Goal: Obtain resource: Obtain resource

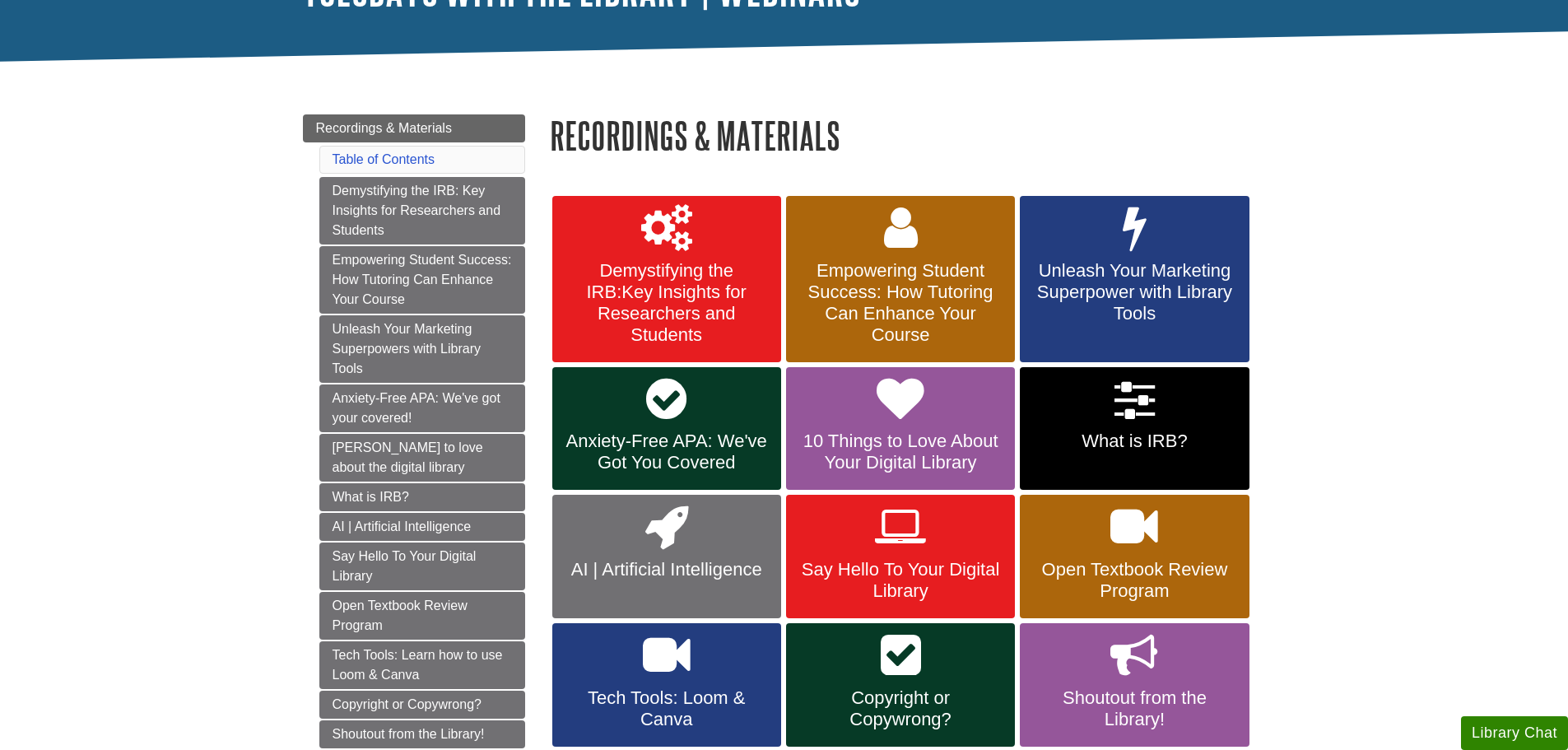
scroll to position [165, 0]
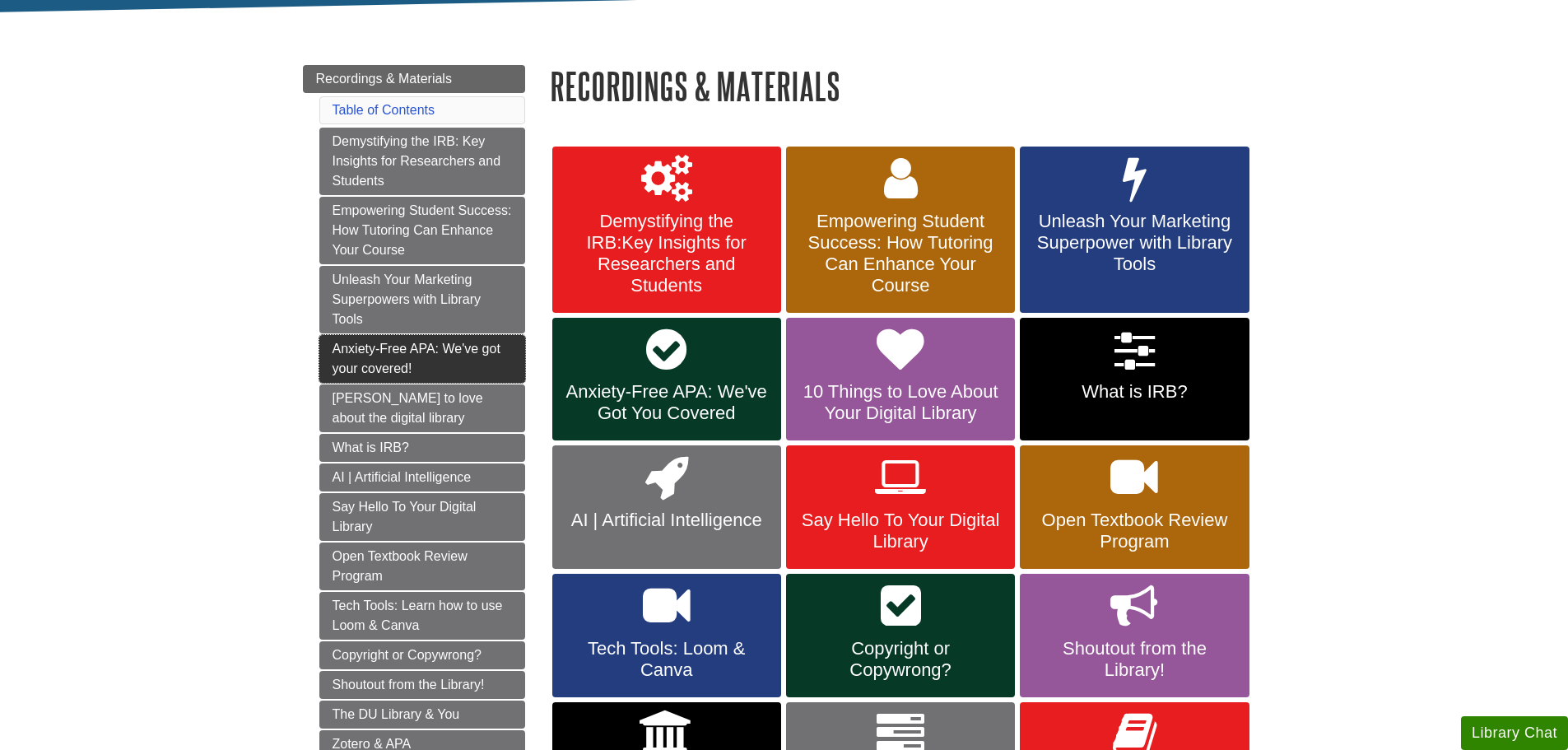
click at [444, 367] on link "Anxiety-Free APA: We've got your covered!" at bounding box center [422, 358] width 205 height 48
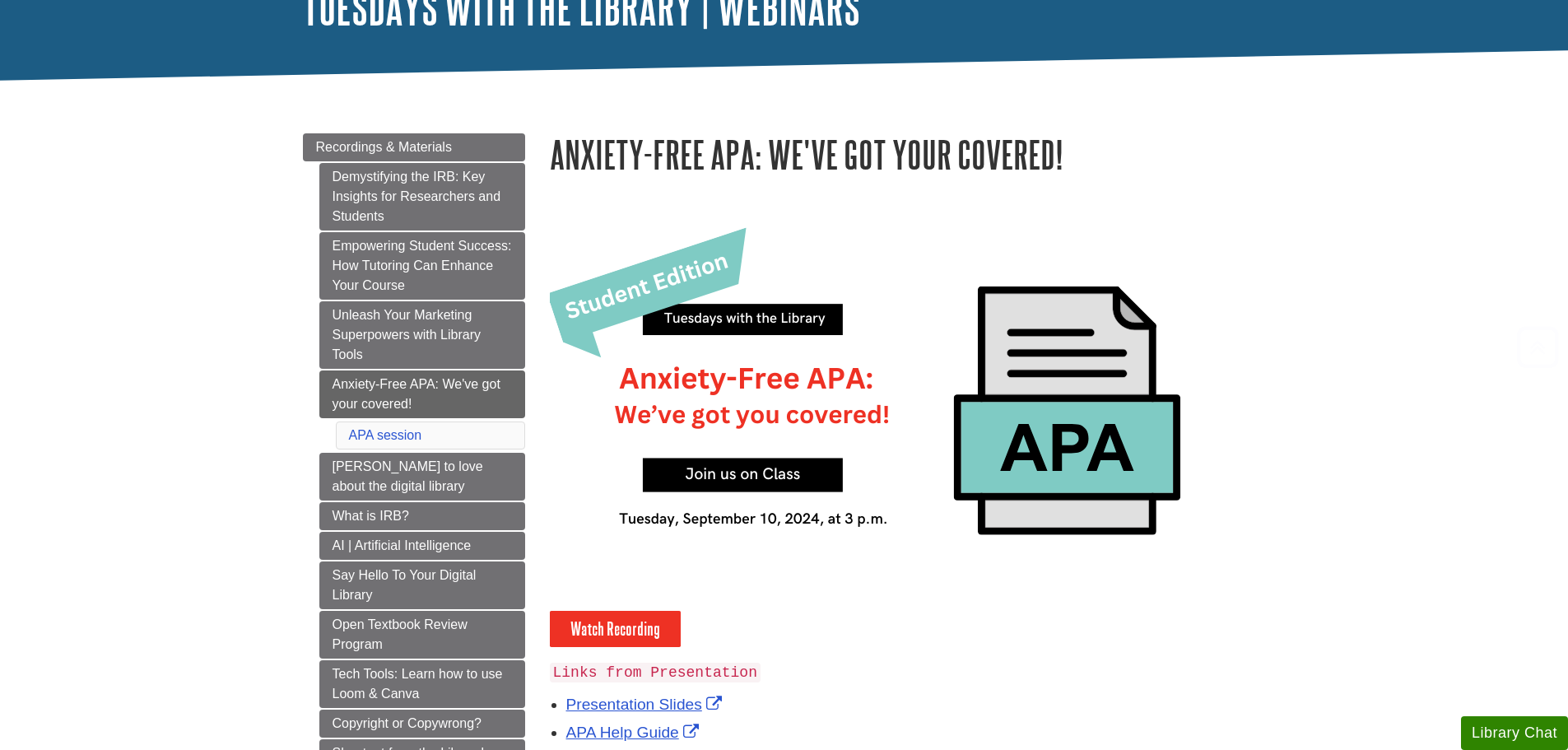
scroll to position [247, 0]
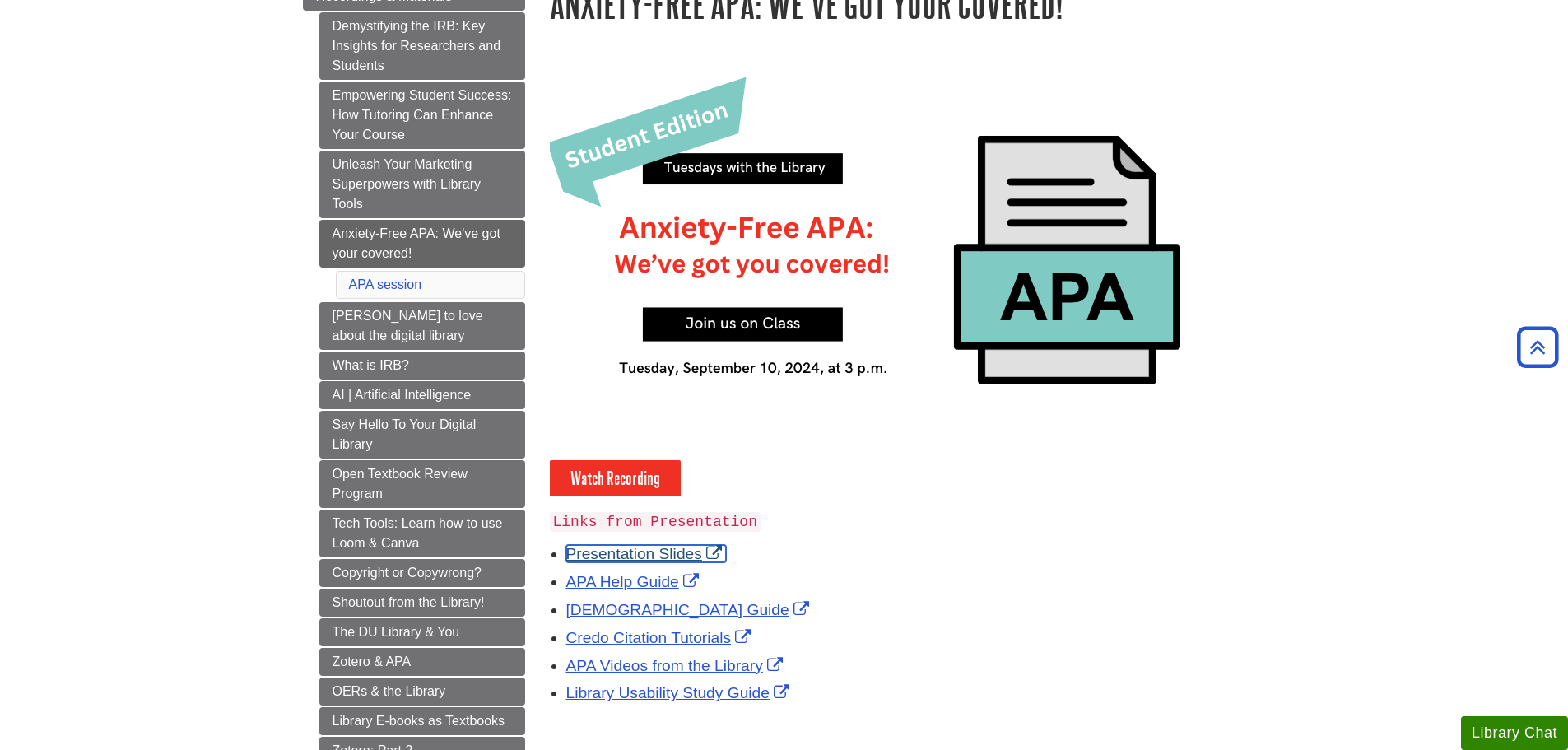
click at [581, 555] on link "Presentation Slides" at bounding box center [646, 553] width 160 height 18
click at [626, 478] on link "Watch Recording" at bounding box center [616, 477] width 131 height 36
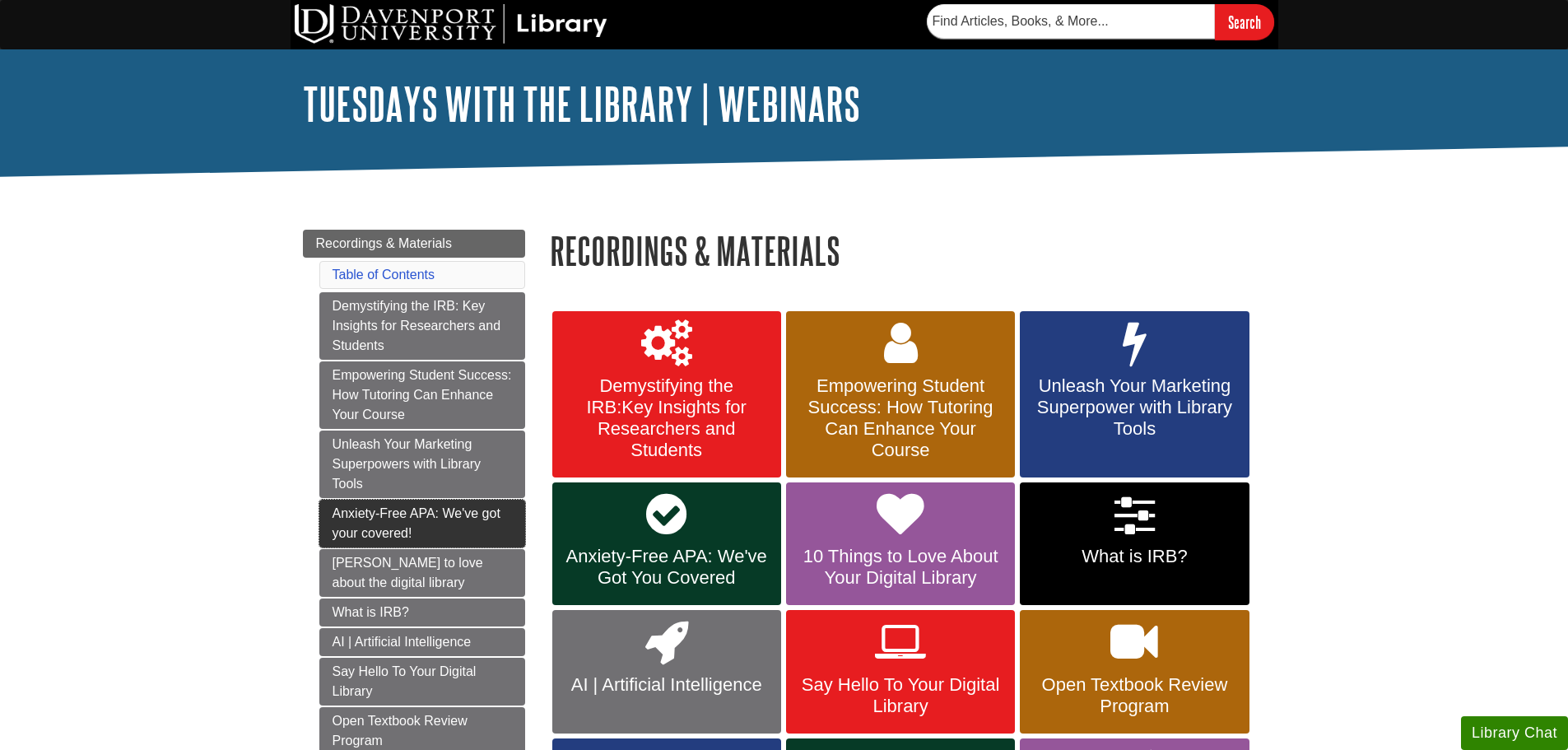
click at [371, 529] on link "Anxiety-Free APA: We've got your covered!" at bounding box center [422, 523] width 205 height 48
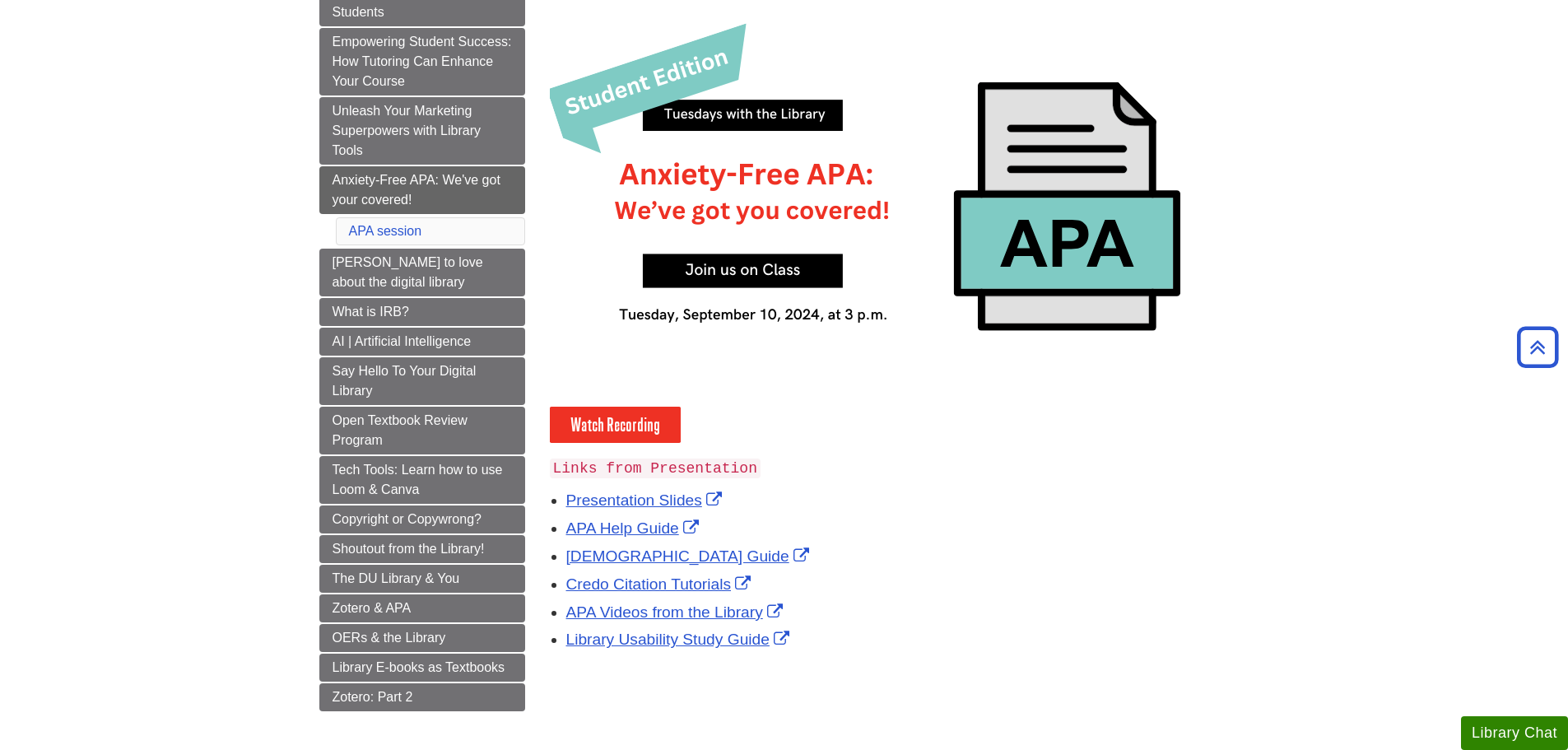
scroll to position [329, 0]
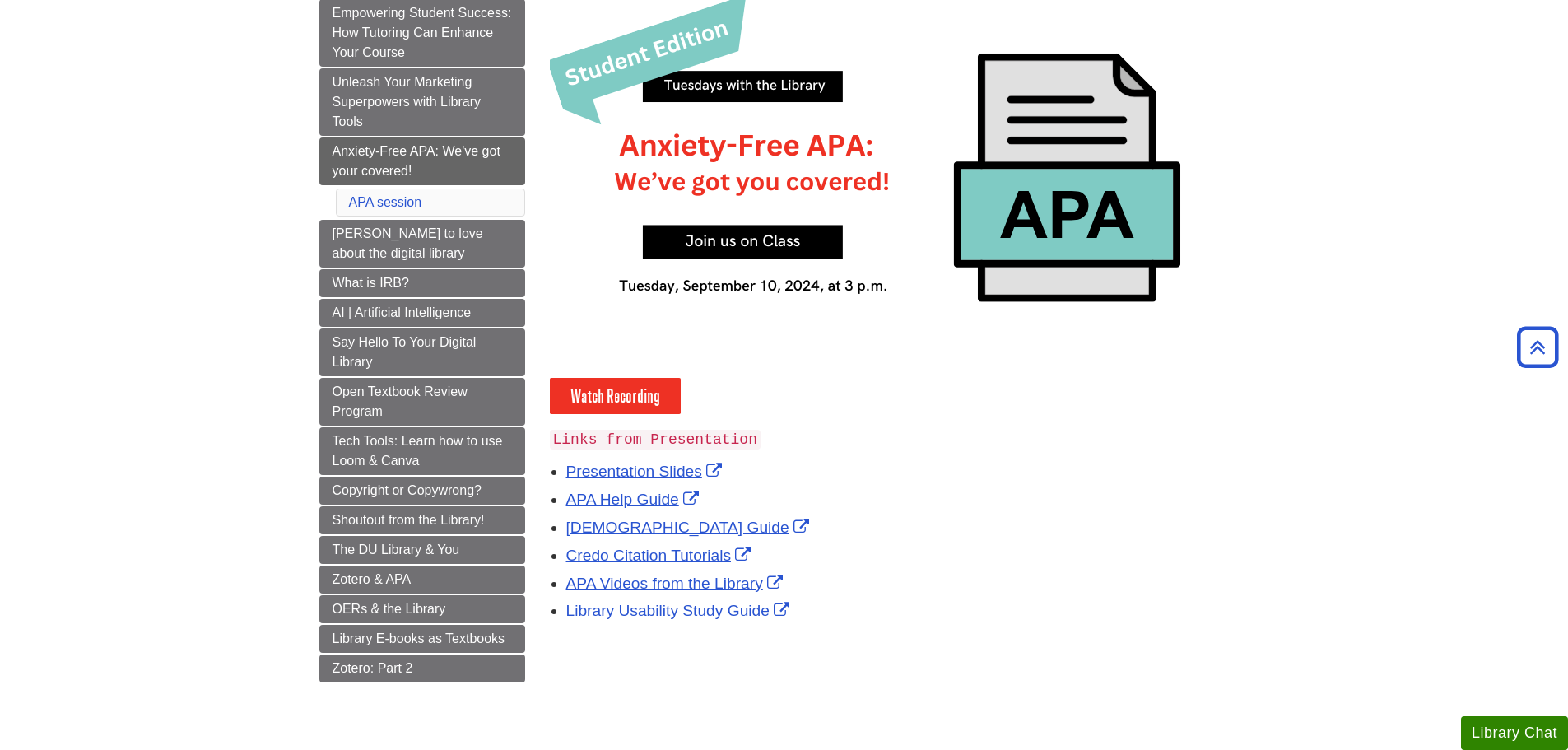
click at [1291, 250] on body "Skip to Main Content Search My Davenport DU Library Library Guides Slanted Blue…" at bounding box center [784, 417] width 1568 height 1492
click at [683, 466] on link "Presentation Slides" at bounding box center [646, 471] width 160 height 18
